Goal: Task Accomplishment & Management: Complete application form

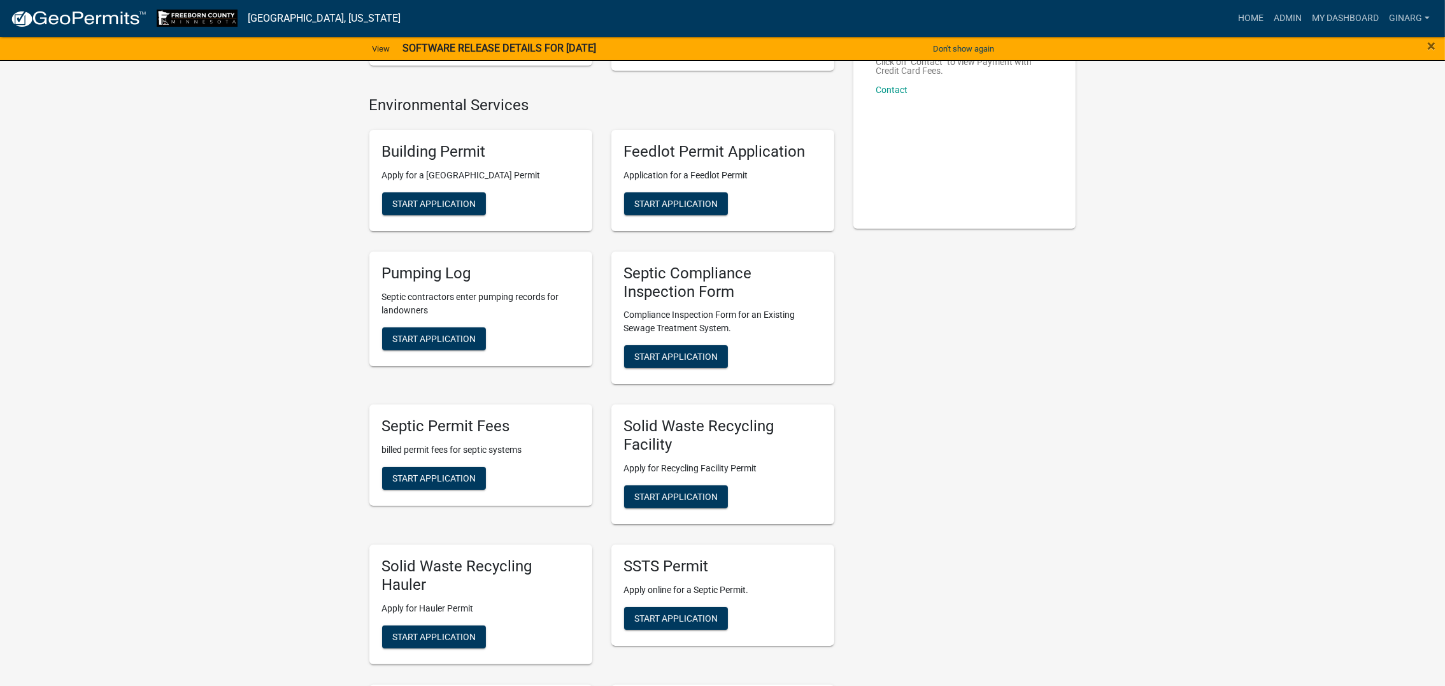
scroll to position [382, 0]
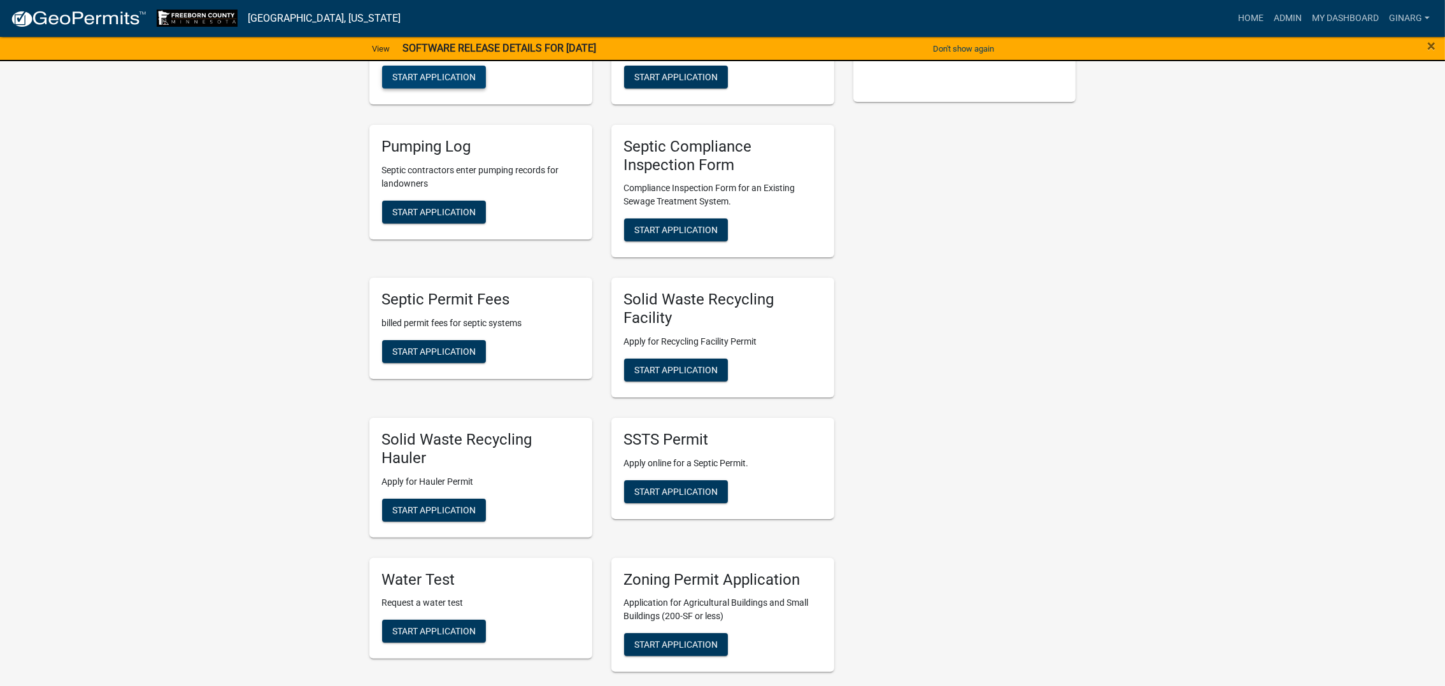
click at [476, 82] on span "Start Application" at bounding box center [433, 76] width 83 height 10
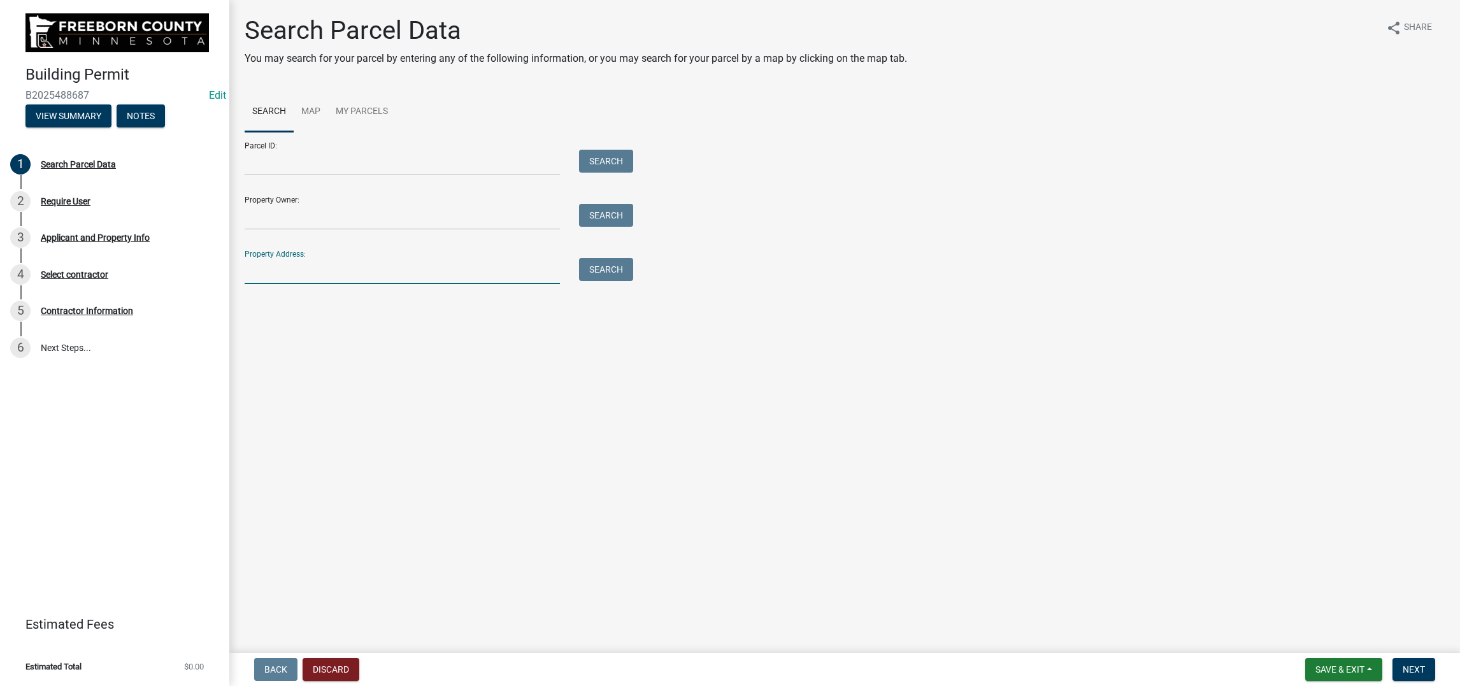
click at [292, 284] on input "Property Address:" at bounding box center [402, 271] width 315 height 26
type input "110 [PERSON_NAME]"
click at [620, 281] on button "Search" at bounding box center [606, 269] width 54 height 23
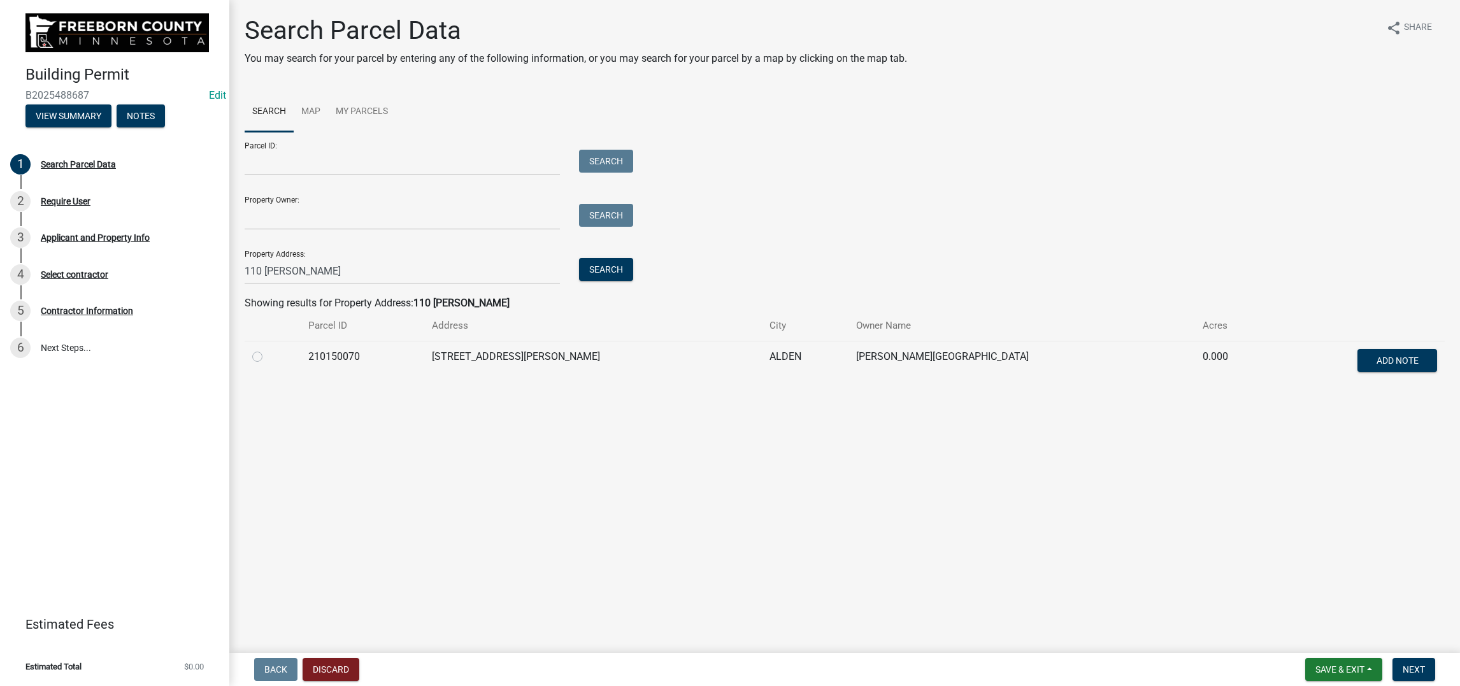
click at [268, 349] on label at bounding box center [268, 349] width 0 height 0
click at [268, 357] on input "radio" at bounding box center [272, 353] width 8 height 8
radio input "true"
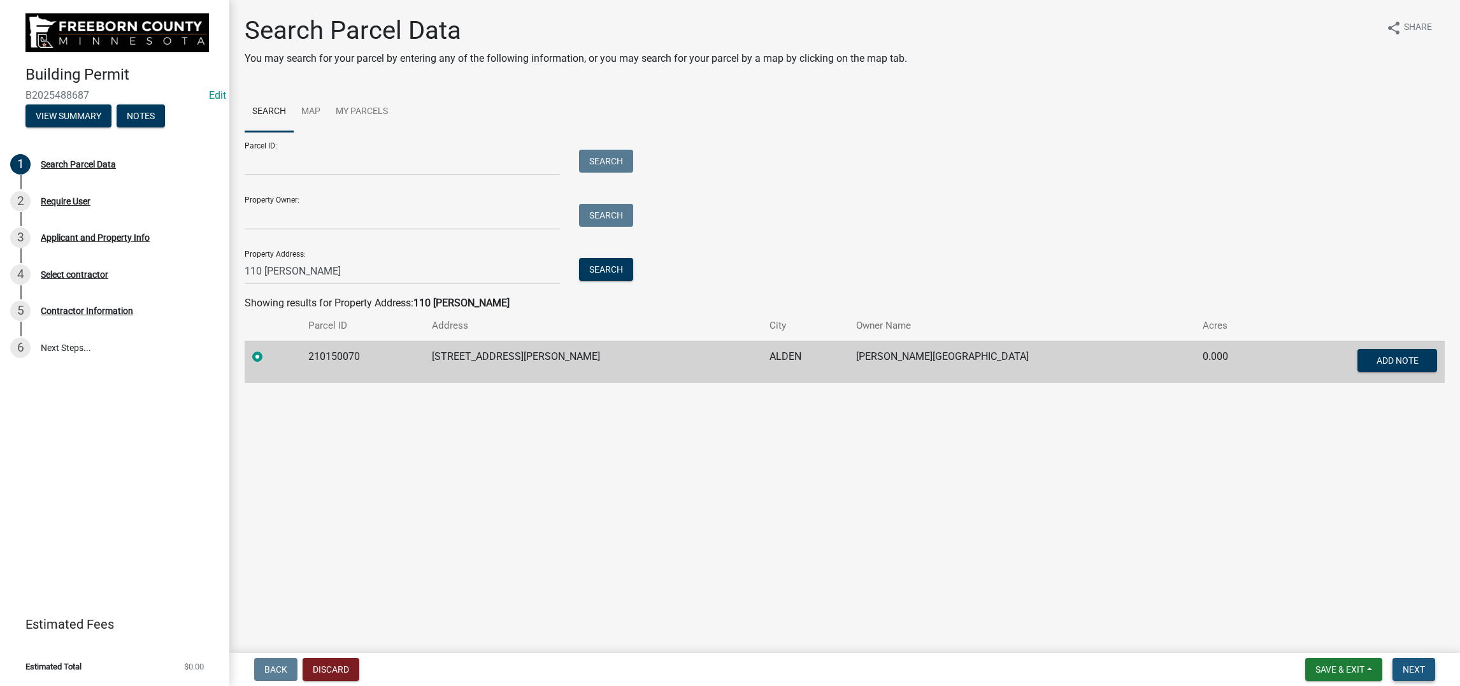
click at [1403, 664] on span "Next" at bounding box center [1414, 669] width 22 height 10
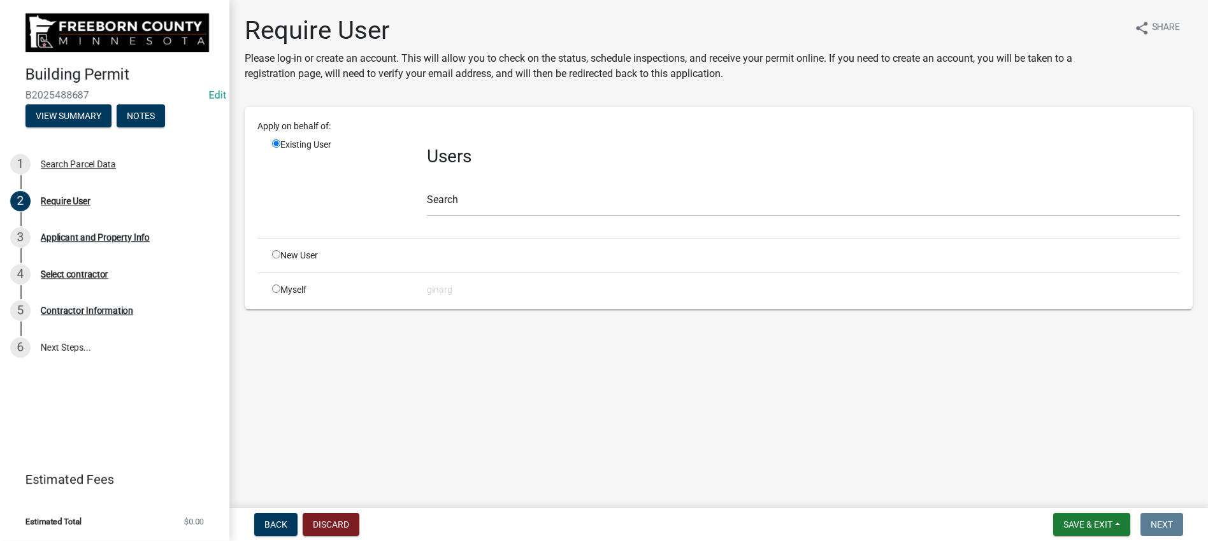
click at [294, 297] on div "Myself" at bounding box center [339, 289] width 155 height 13
drag, startPoint x: 292, startPoint y: 458, endPoint x: 319, endPoint y: 454, distance: 27.0
click at [280, 293] on input "radio" at bounding box center [276, 289] width 8 height 8
radio input "true"
radio input "false"
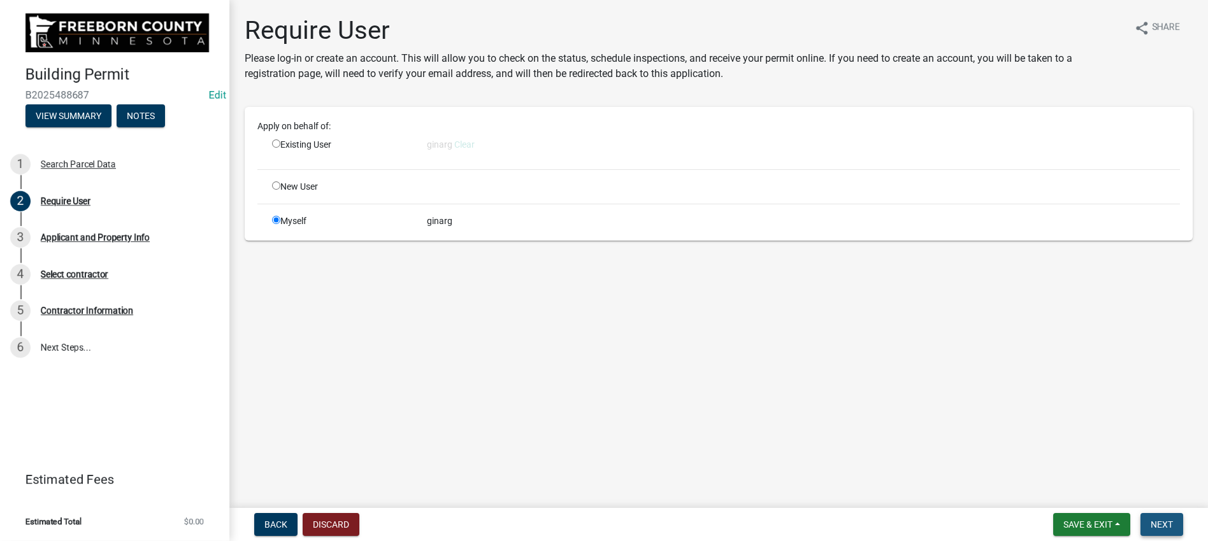
click at [1150, 520] on span "Next" at bounding box center [1161, 525] width 22 height 10
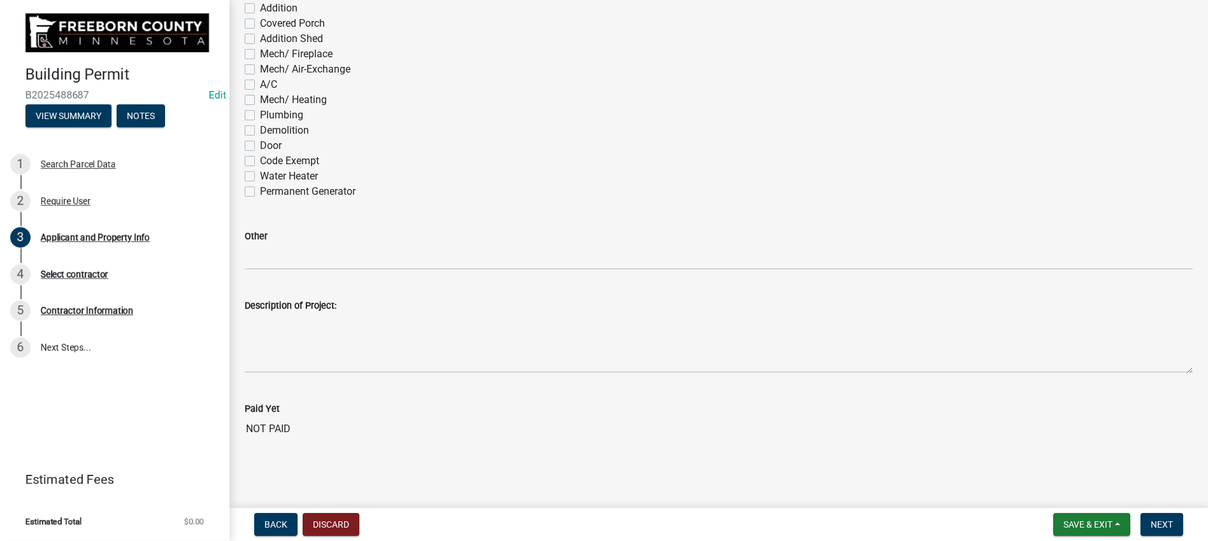
scroll to position [1050, 0]
drag, startPoint x: 257, startPoint y: 367, endPoint x: 259, endPoint y: 375, distance: 7.9
click at [260, 92] on label "A/C" at bounding box center [268, 84] width 17 height 15
click at [260, 85] on input "A/C" at bounding box center [264, 81] width 8 height 8
checkbox input "true"
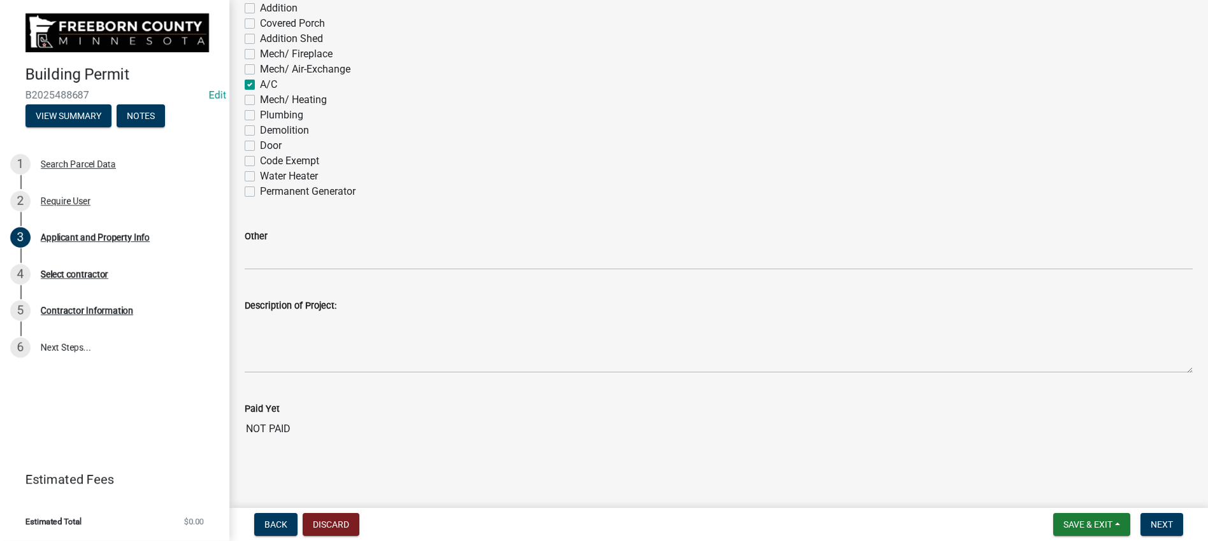
checkbox input "false"
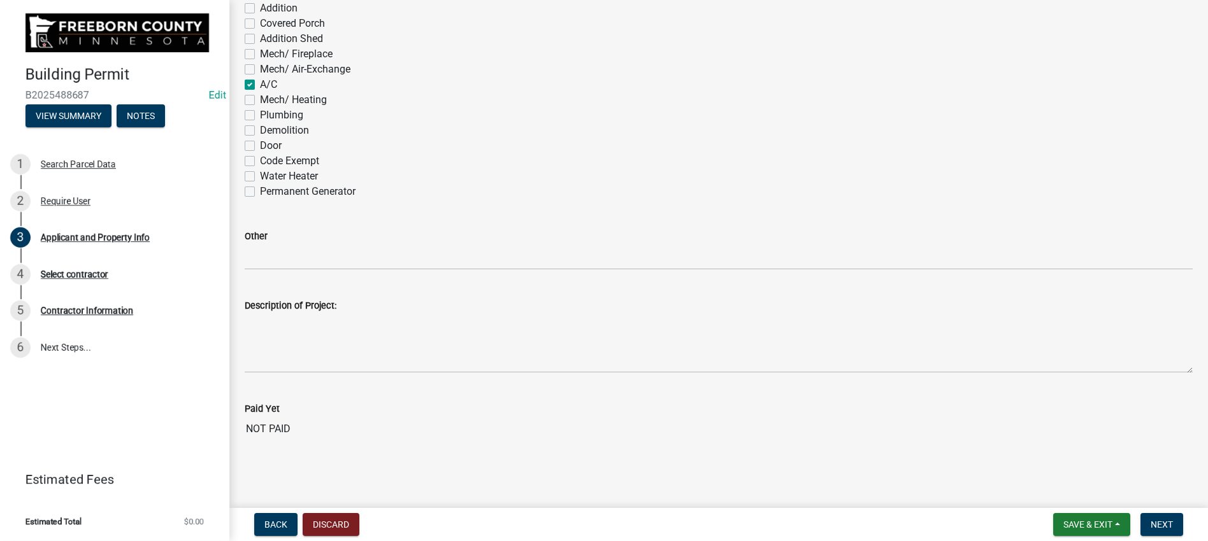
checkbox input "false"
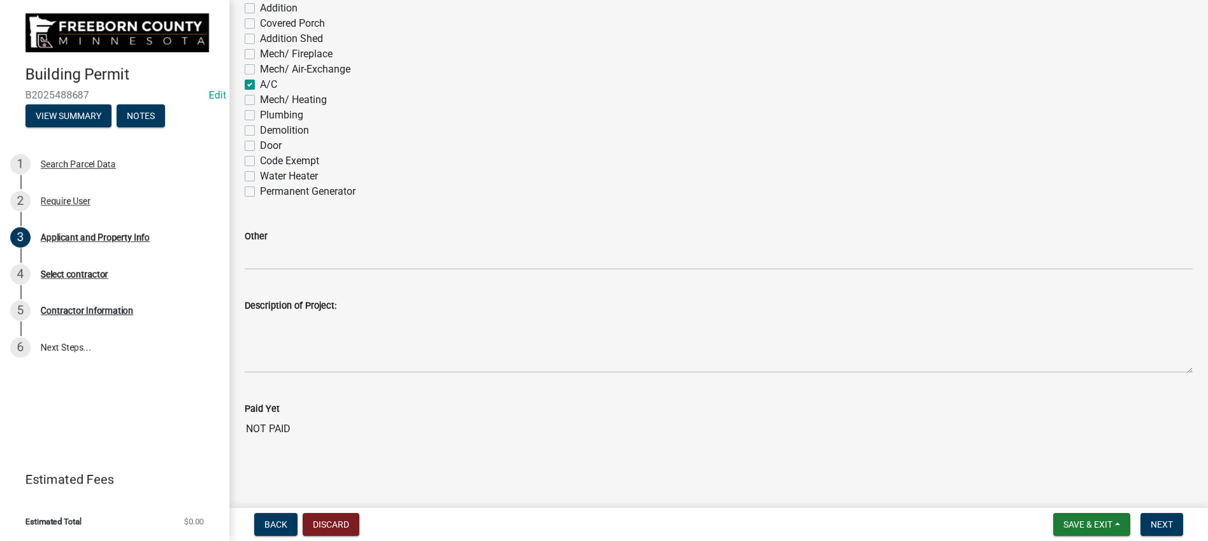
checkbox input "false"
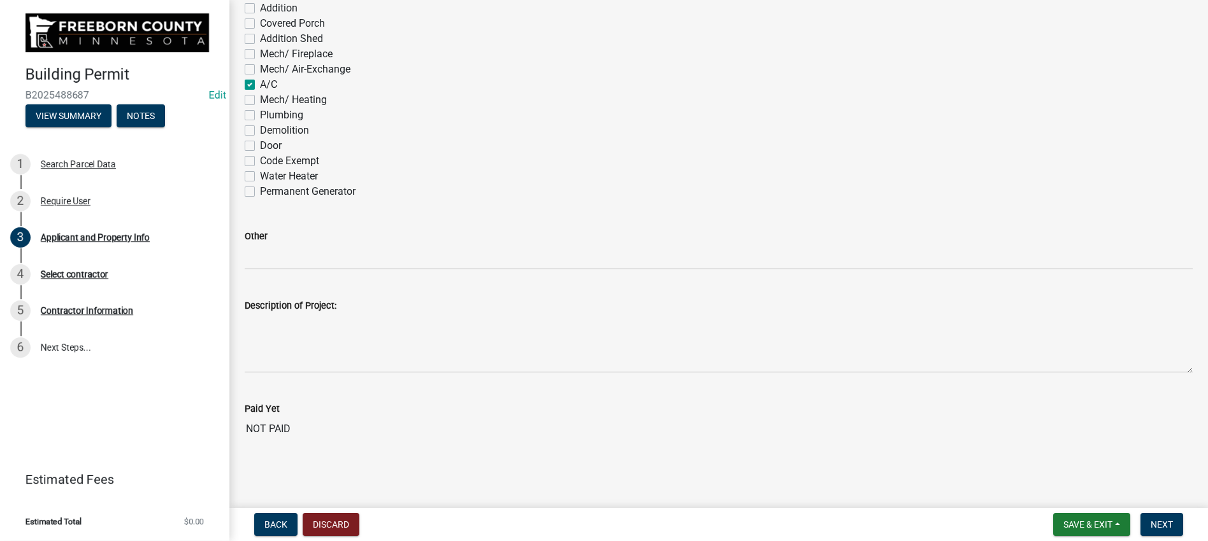
checkbox input "false"
checkbox input "true"
checkbox input "false"
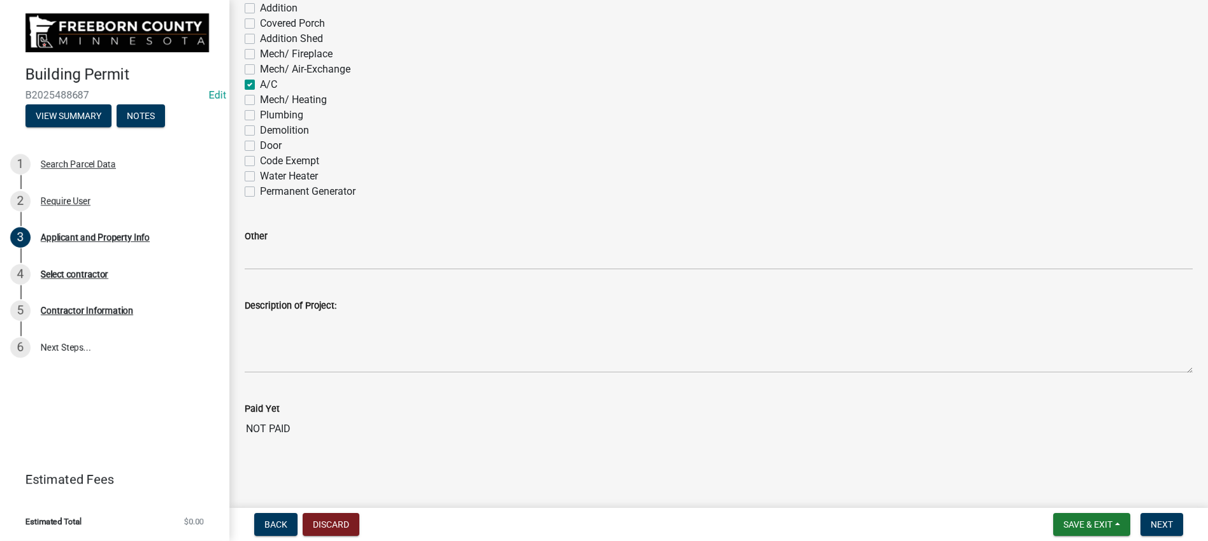
checkbox input "false"
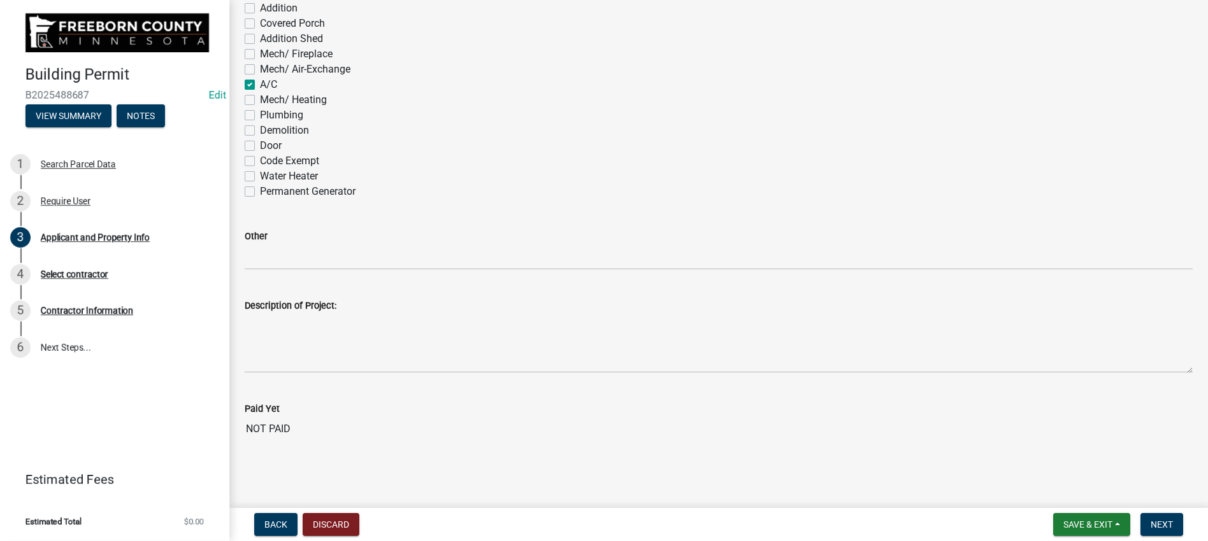
checkbox input "false"
drag, startPoint x: 262, startPoint y: 384, endPoint x: 281, endPoint y: 391, distance: 20.4
click at [262, 108] on label "Mech/ Heating" at bounding box center [293, 99] width 67 height 15
click at [262, 101] on input "Mech/ Heating" at bounding box center [264, 96] width 8 height 8
checkbox input "true"
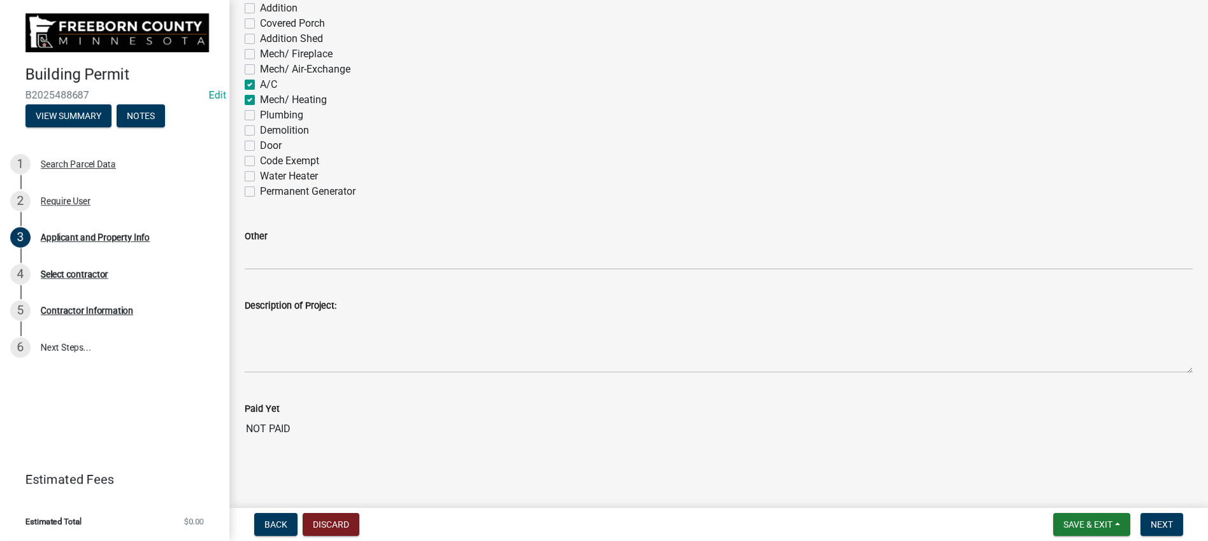
checkbox input "false"
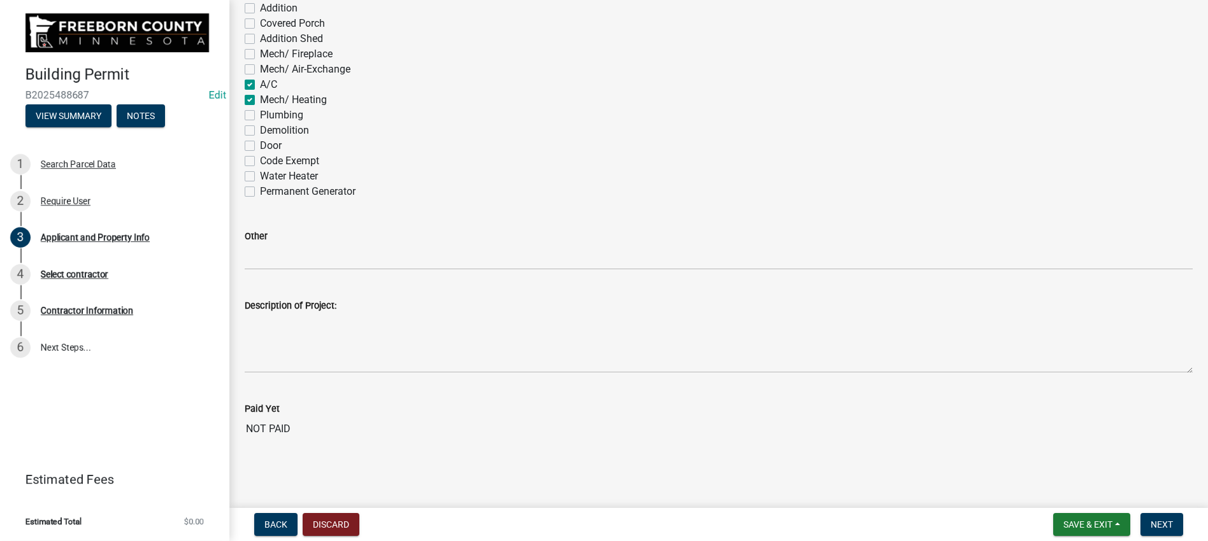
checkbox input "false"
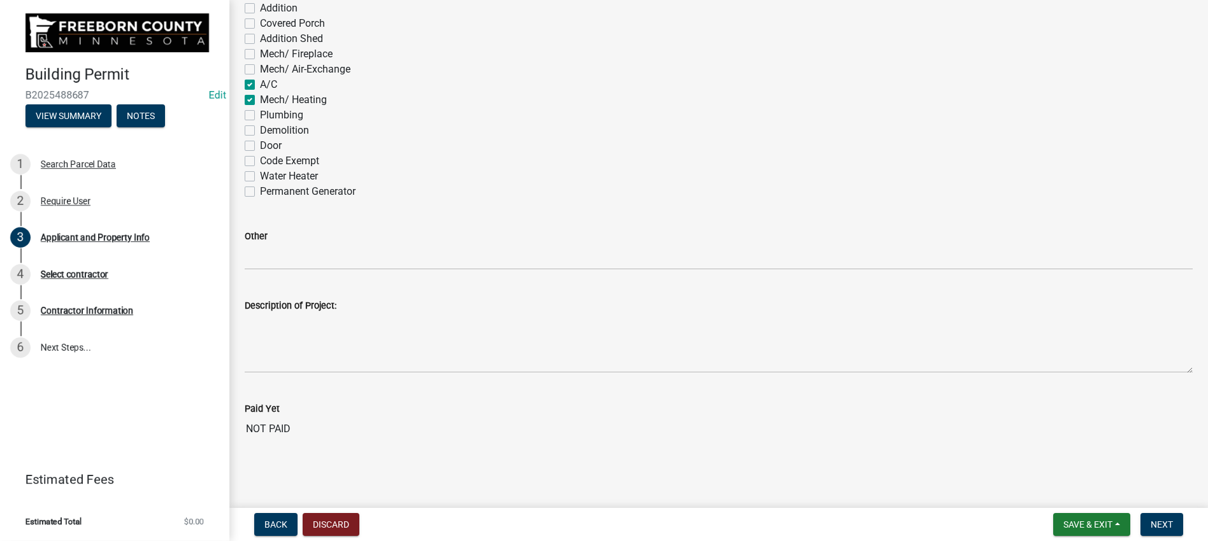
checkbox input "false"
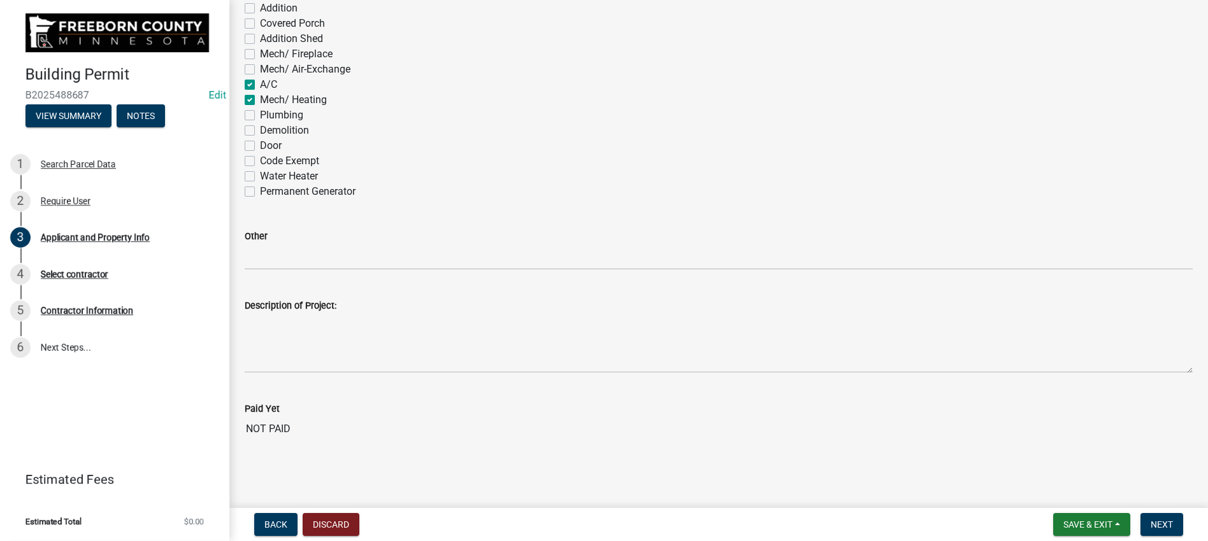
checkbox input "false"
checkbox input "true"
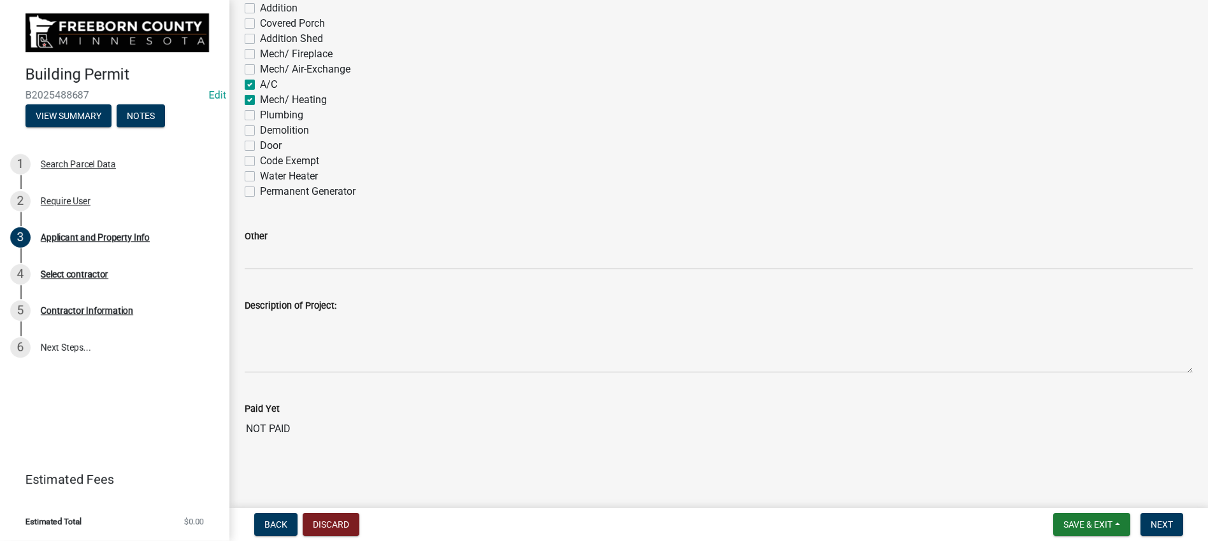
checkbox input "false"
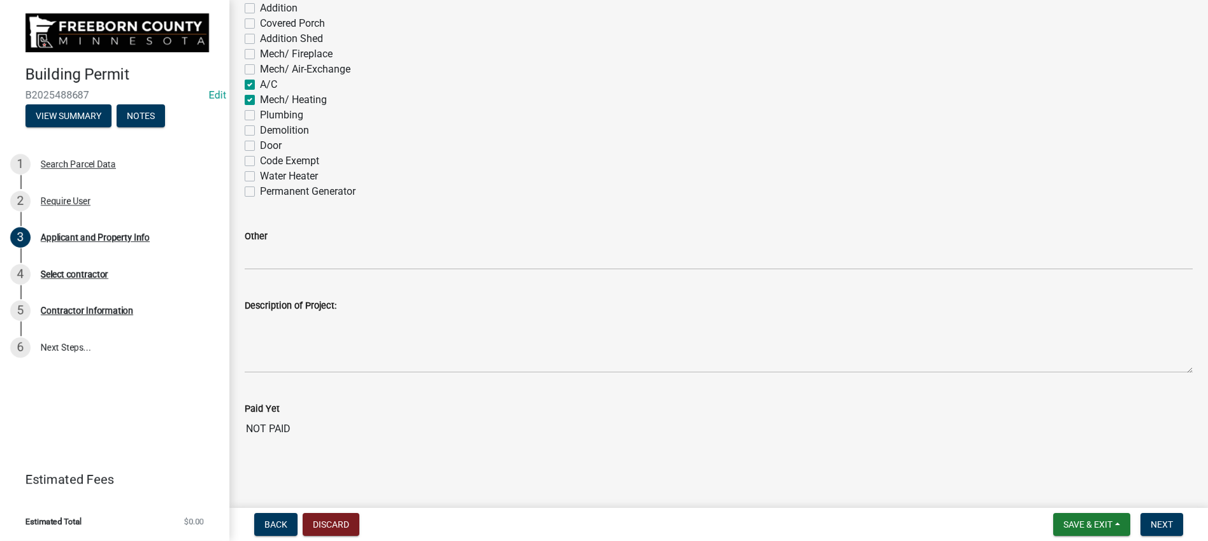
checkbox input "false"
click at [1150, 520] on span "Next" at bounding box center [1161, 525] width 22 height 10
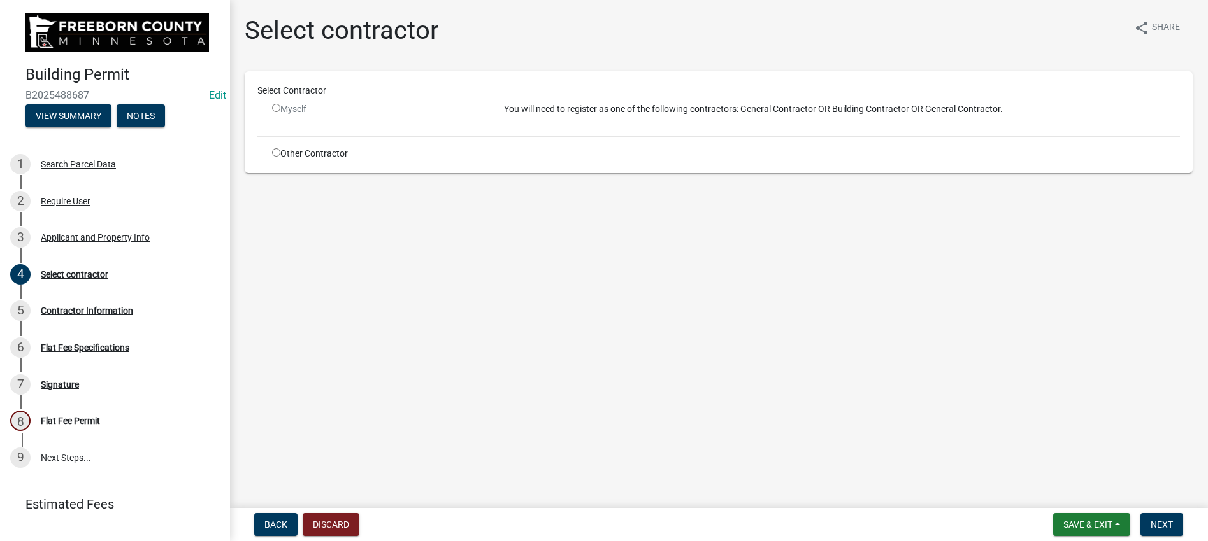
click at [280, 157] on input "radio" at bounding box center [276, 152] width 8 height 8
radio input "true"
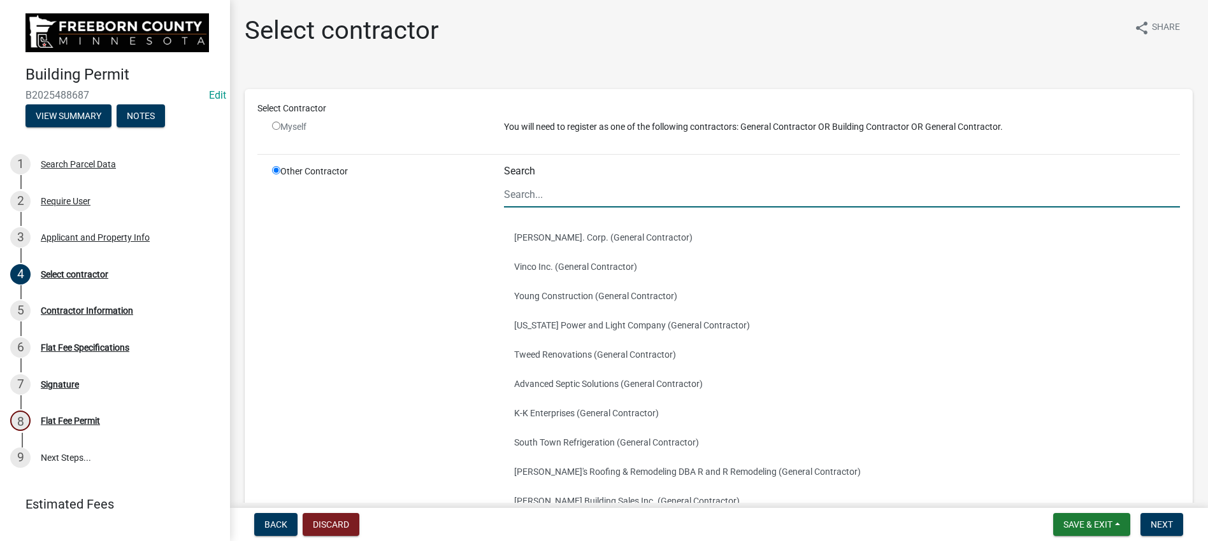
click at [531, 208] on input "Search" at bounding box center [842, 195] width 676 height 26
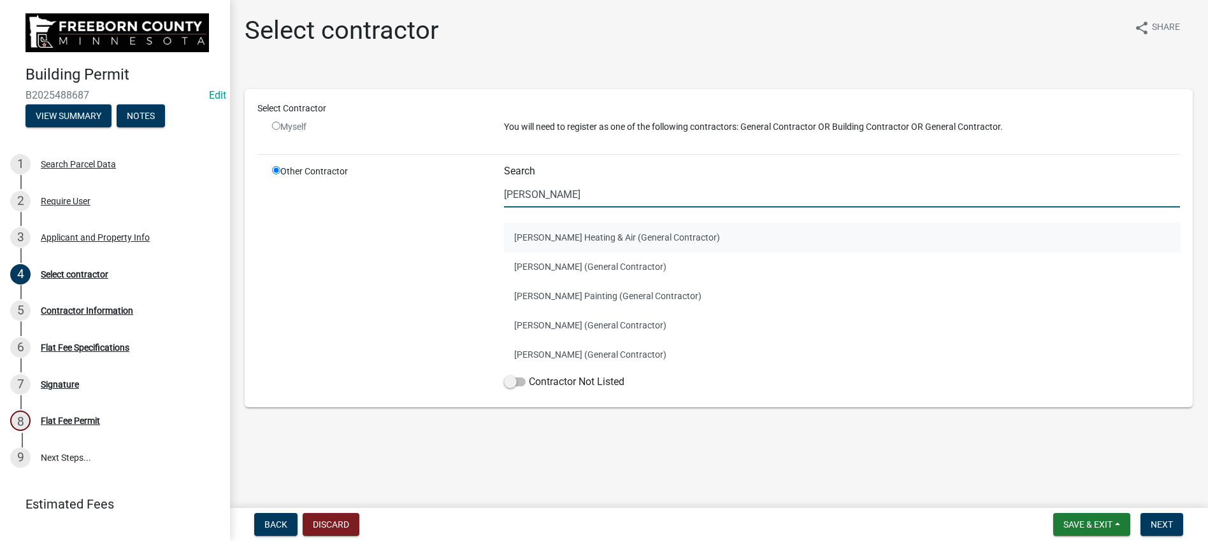
type input "[PERSON_NAME]"
click at [592, 252] on button "[PERSON_NAME] Heating & Air (General Contractor)" at bounding box center [842, 237] width 676 height 29
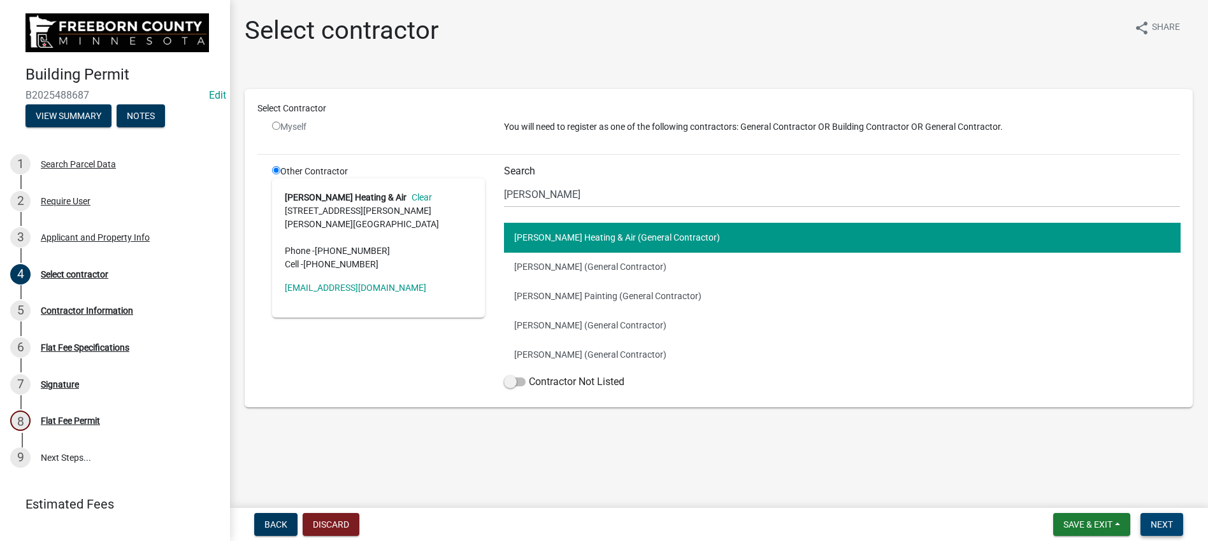
click at [1150, 520] on span "Next" at bounding box center [1161, 525] width 22 height 10
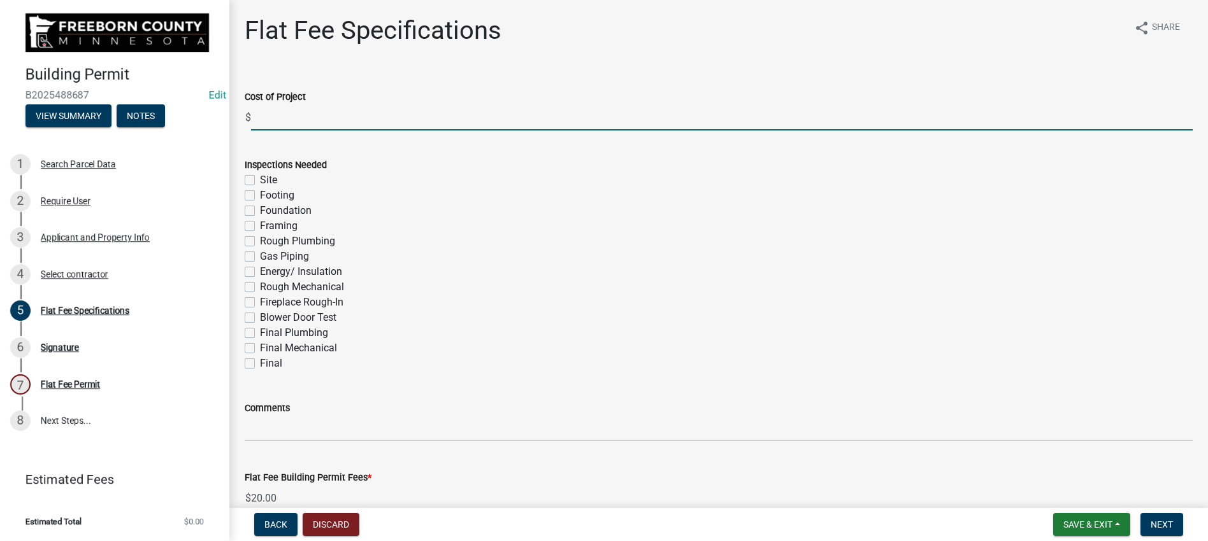
click at [293, 131] on input "text" at bounding box center [721, 117] width 941 height 26
click at [286, 131] on input "text" at bounding box center [721, 117] width 941 height 26
type input "4295"
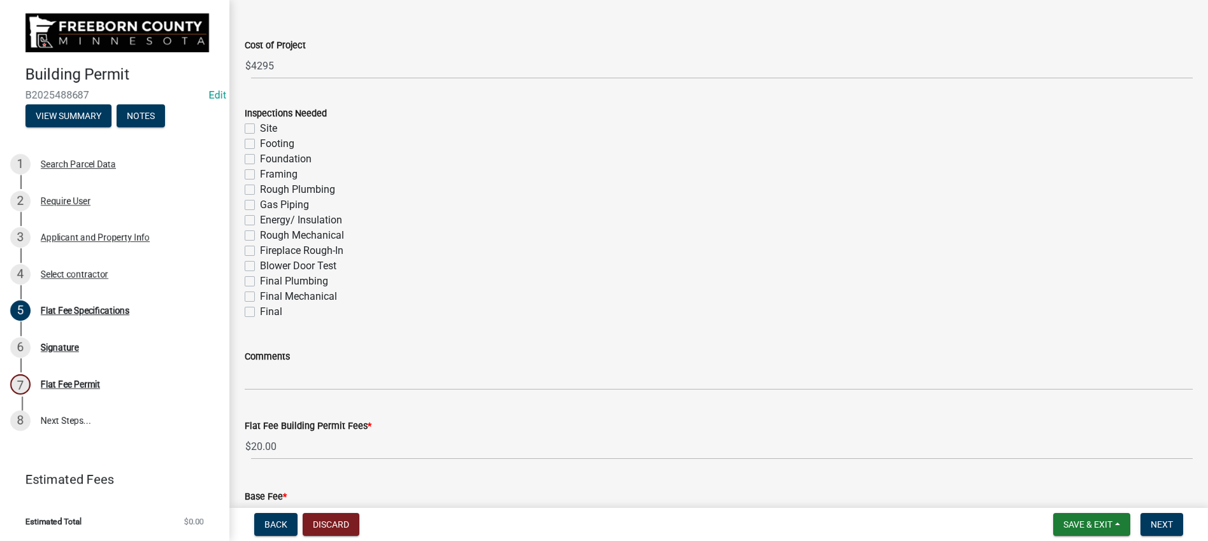
scroll to position [191, 0]
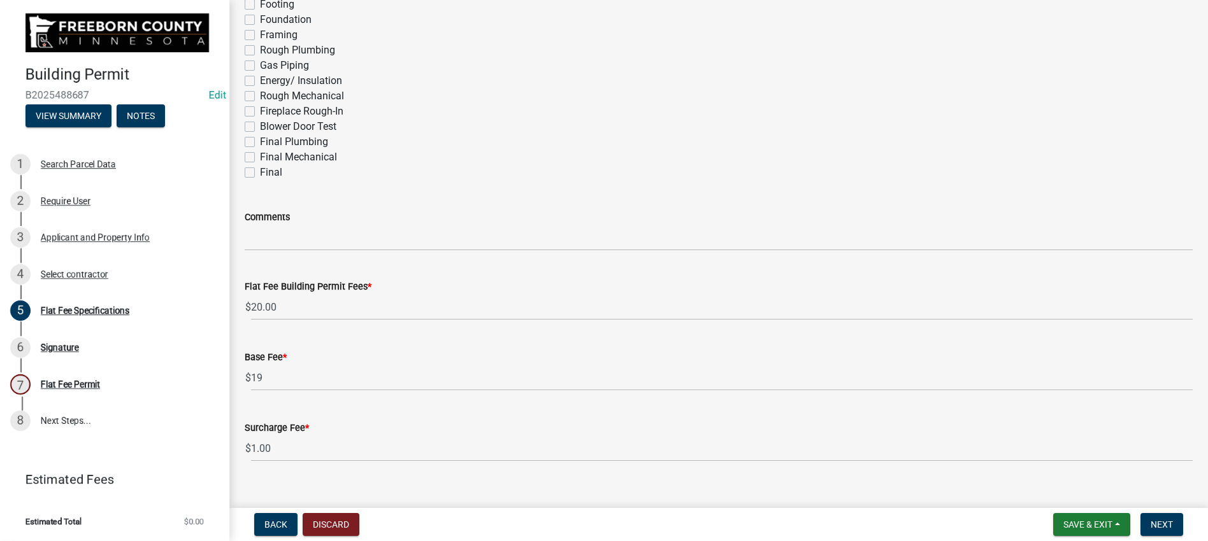
drag, startPoint x: 259, startPoint y: 332, endPoint x: 262, endPoint y: 343, distance: 11.3
click at [260, 165] on label "Final Mechanical" at bounding box center [298, 157] width 77 height 15
click at [260, 158] on input "Final Mechanical" at bounding box center [264, 154] width 8 height 8
checkbox input "true"
checkbox input "false"
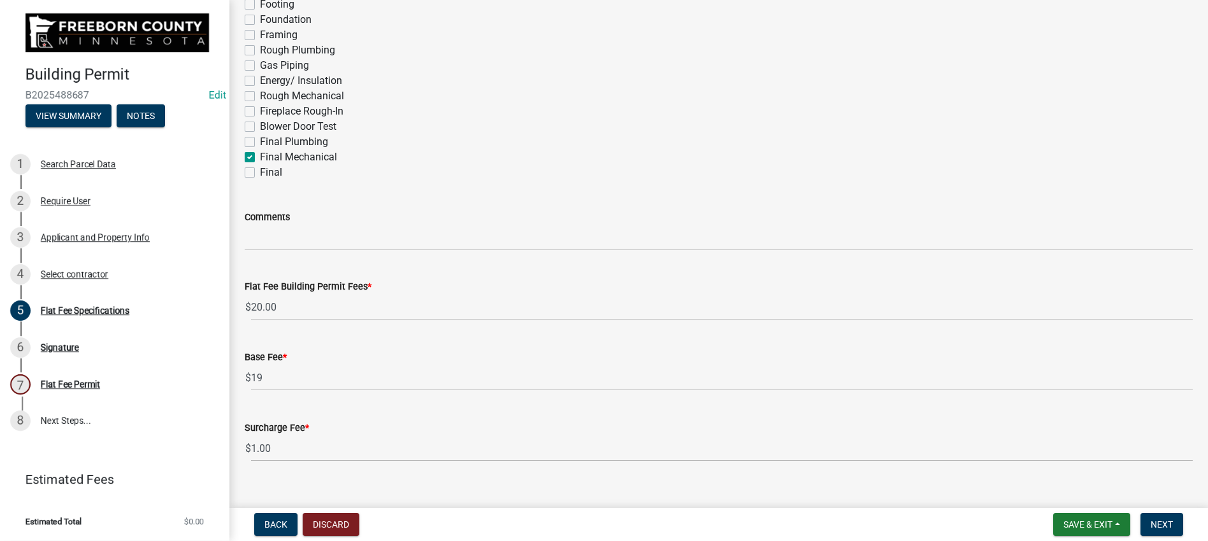
checkbox input "false"
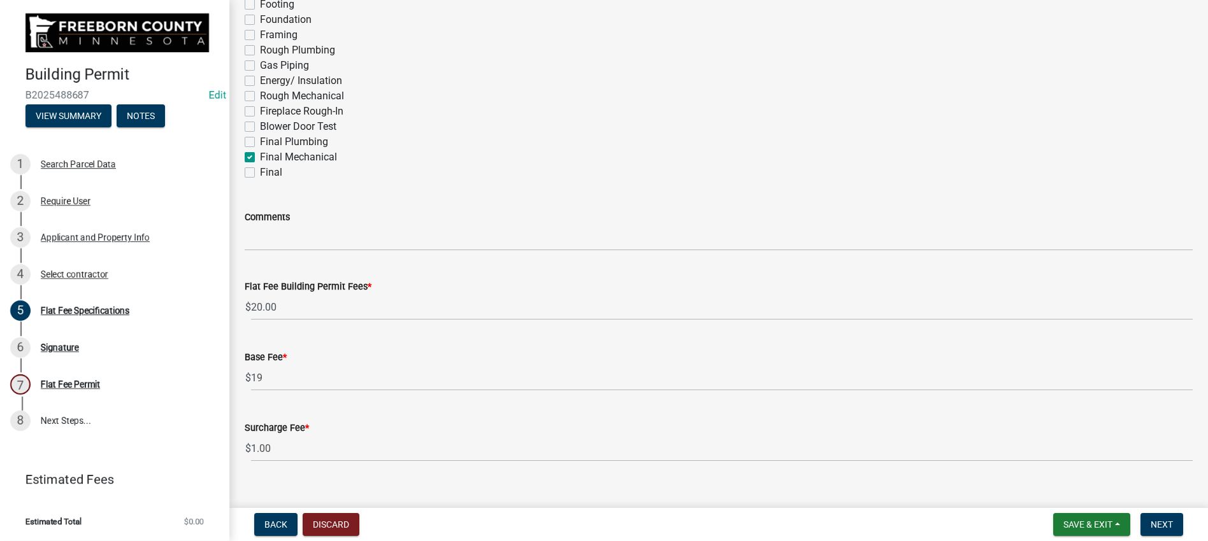
checkbox input "false"
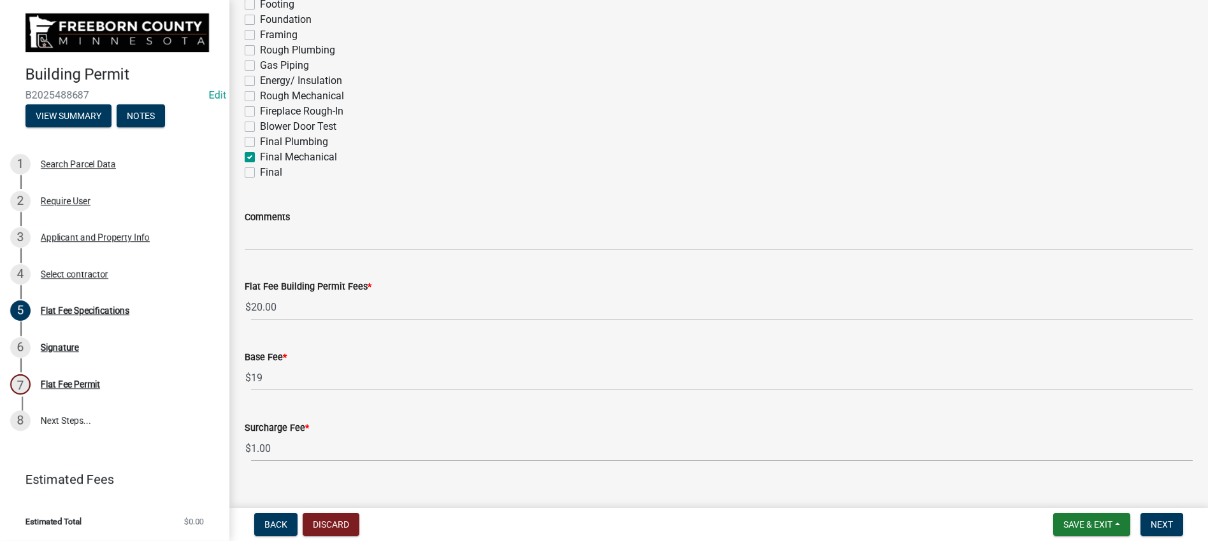
checkbox input "true"
checkbox input "false"
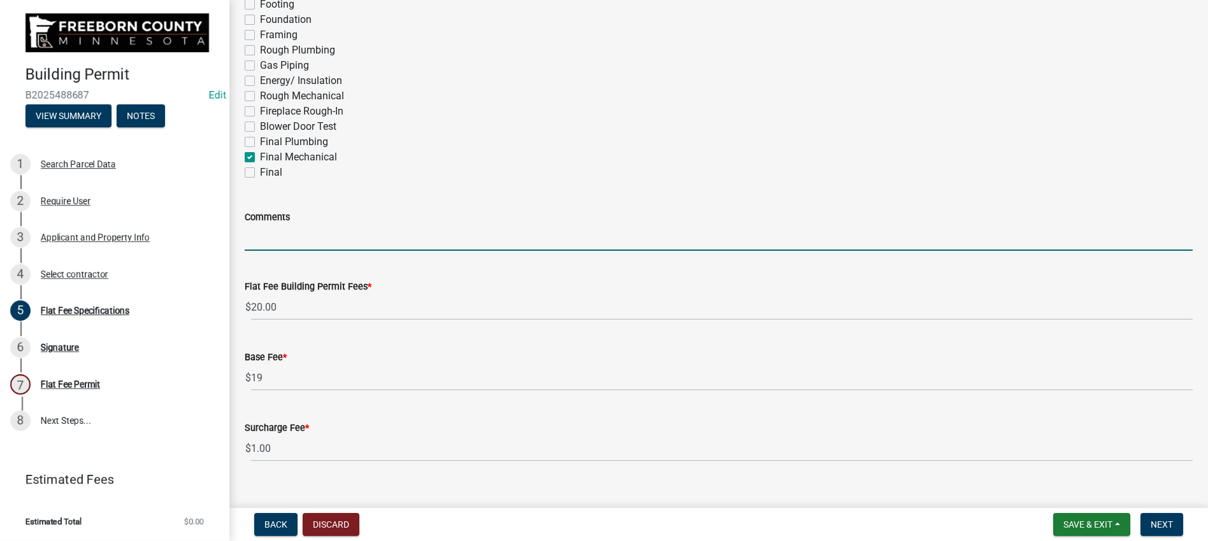
click at [284, 251] on input "Comments" at bounding box center [719, 238] width 948 height 26
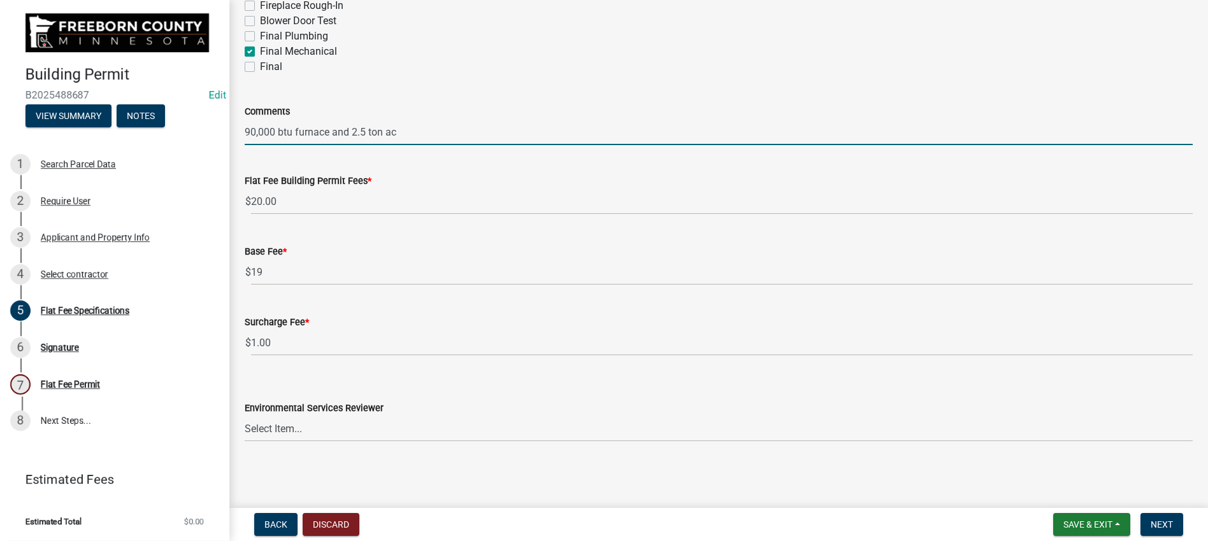
scroll to position [673, 0]
type input "90,000 btu furnace and 2.5 ton ac"
click at [1153, 520] on span "Next" at bounding box center [1161, 525] width 22 height 10
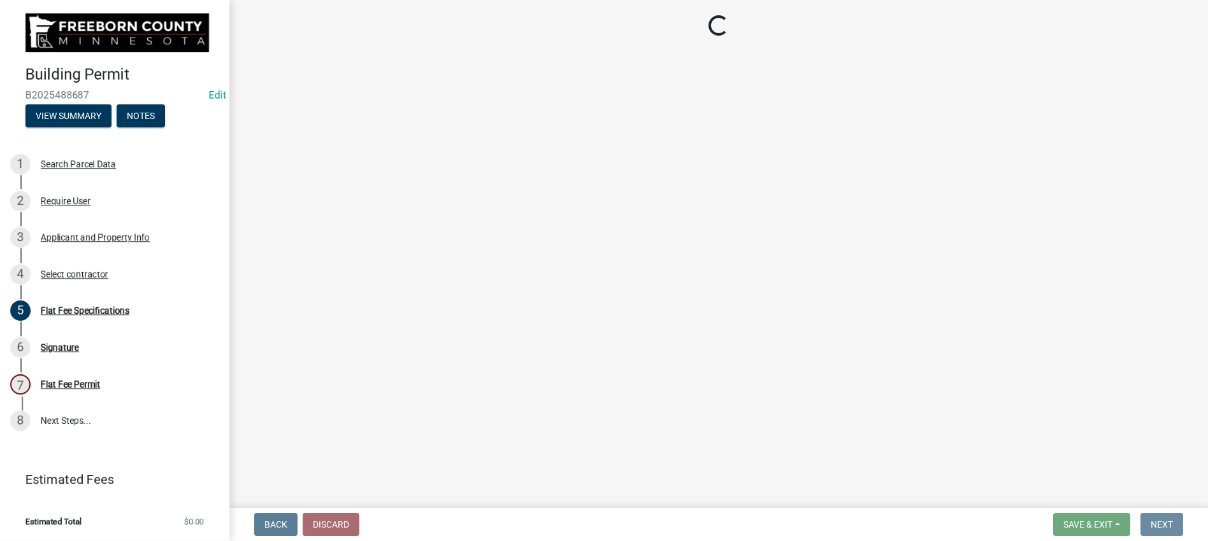
scroll to position [0, 0]
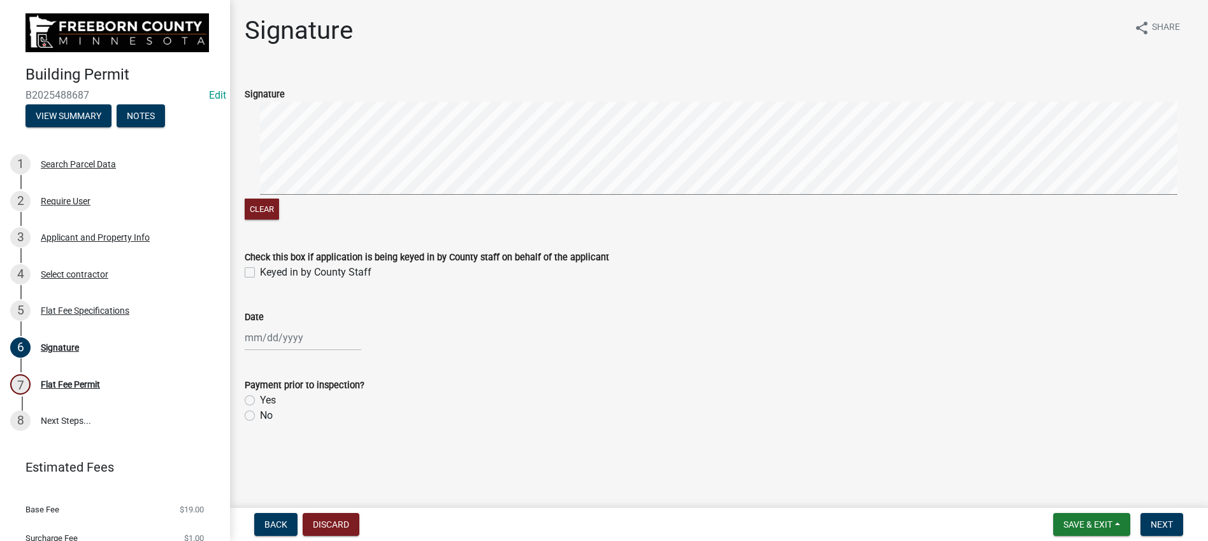
click at [260, 280] on label "Keyed in by County Staff" at bounding box center [315, 272] width 111 height 15
click at [260, 273] on input "Keyed in by County Staff" at bounding box center [264, 269] width 8 height 8
checkbox input "true"
click at [313, 325] on div at bounding box center [303, 338] width 117 height 26
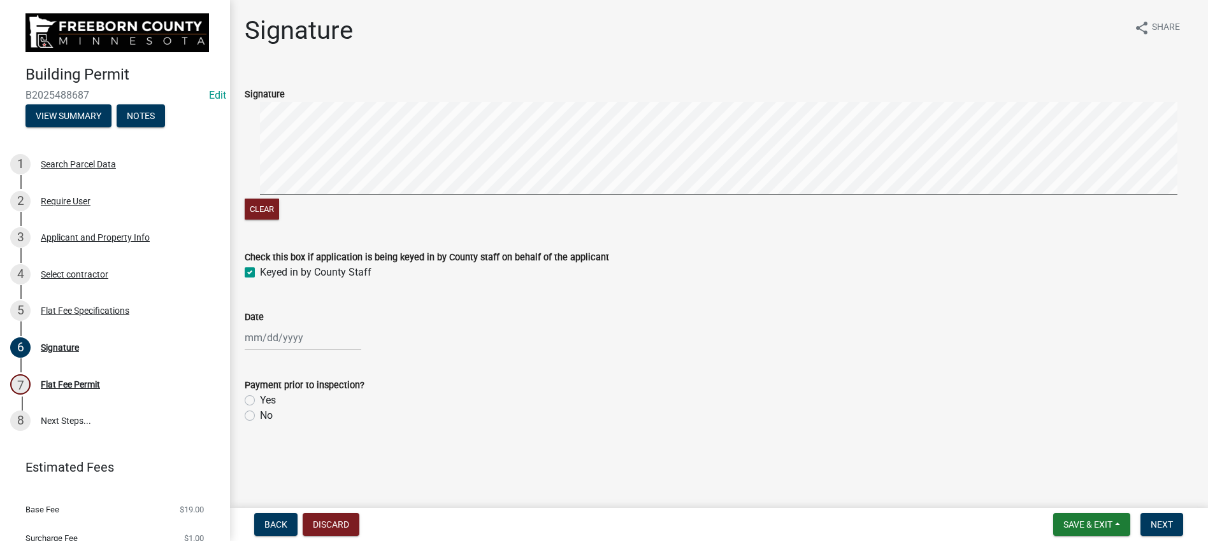
select select "10"
select select "2025"
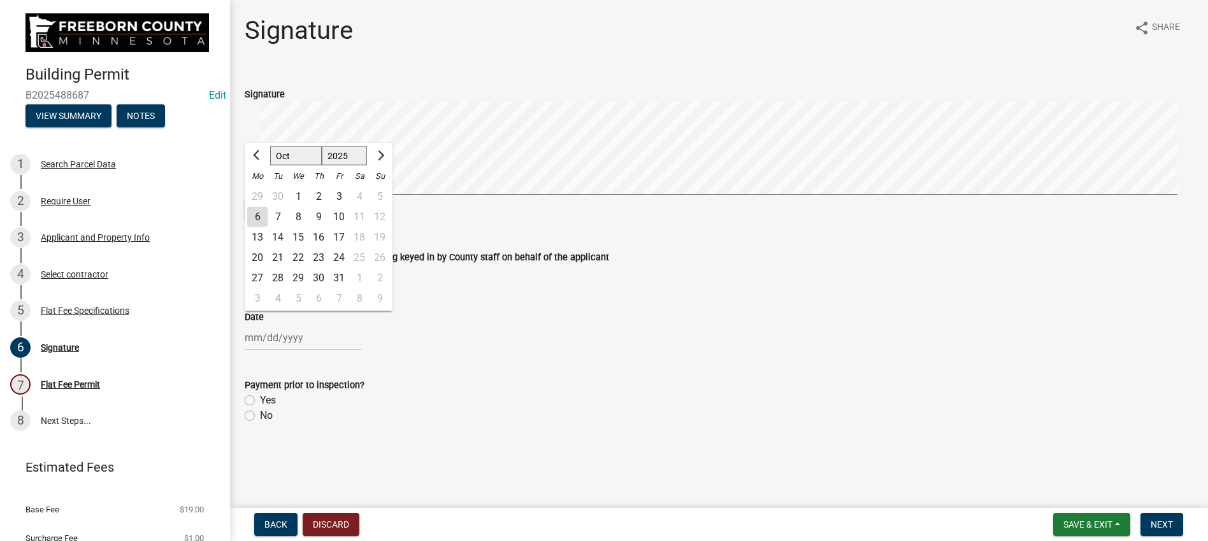
click at [268, 206] on div "6" at bounding box center [257, 216] width 20 height 20
type input "[DATE]"
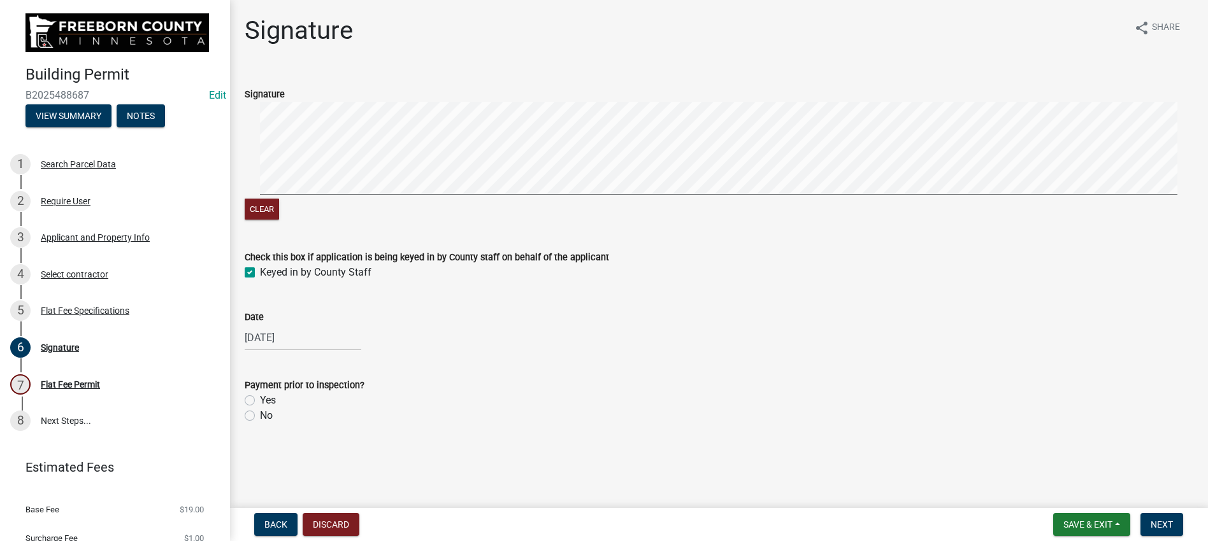
click at [260, 418] on label "No" at bounding box center [266, 415] width 13 height 15
click at [260, 417] on input "No" at bounding box center [264, 412] width 8 height 8
radio input "true"
drag, startPoint x: 1151, startPoint y: 512, endPoint x: 1145, endPoint y: 509, distance: 7.1
click at [1150, 520] on span "Next" at bounding box center [1161, 525] width 22 height 10
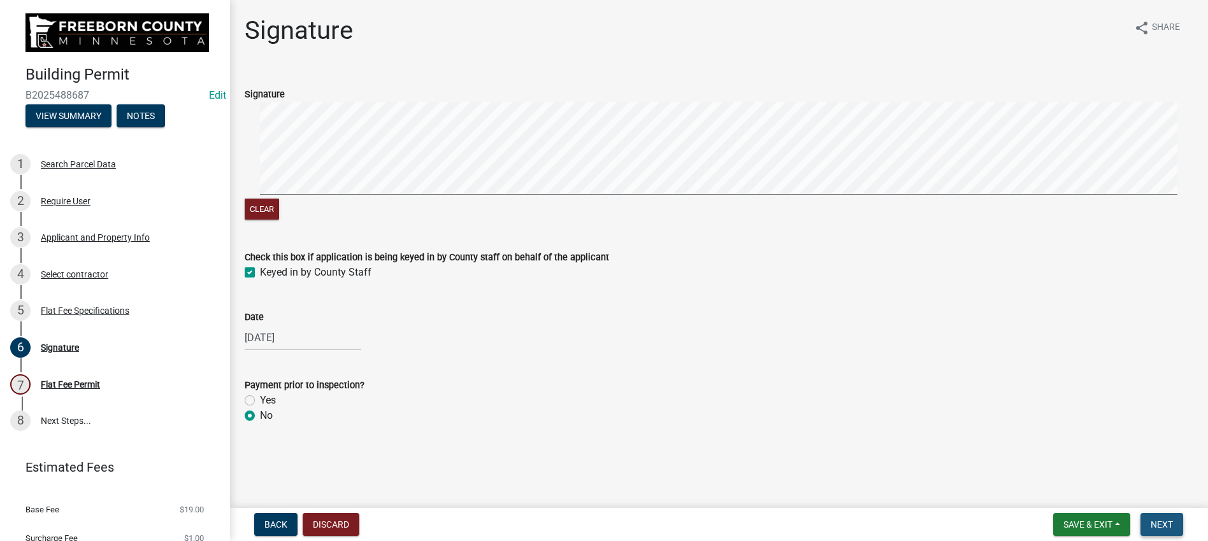
scroll to position [0, 0]
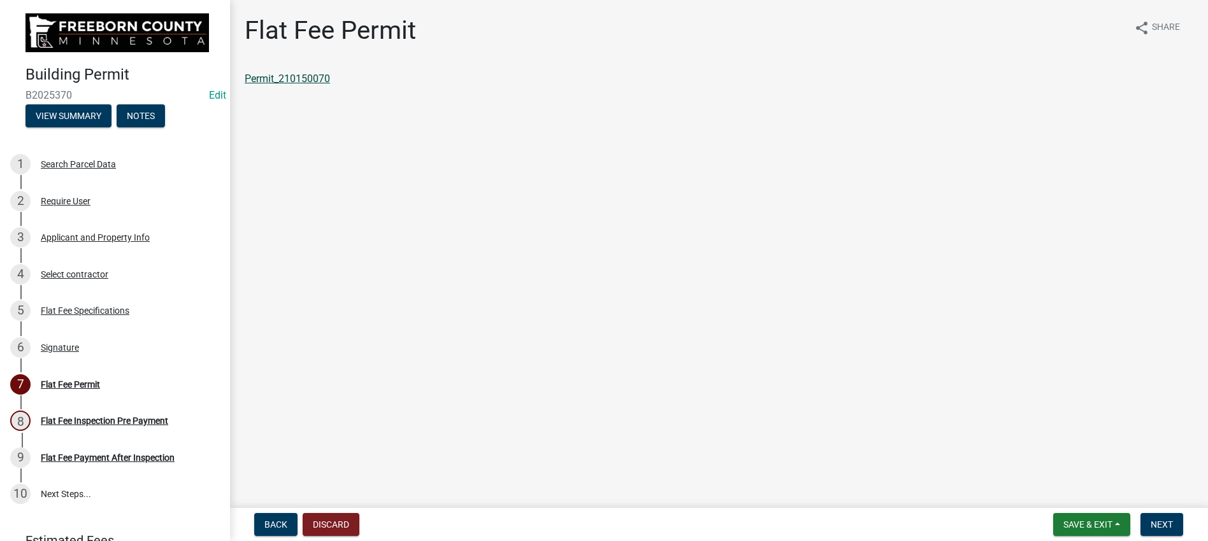
click at [330, 85] on link "Permit_210150070" at bounding box center [287, 79] width 85 height 12
